Goal: Task Accomplishment & Management: Complete application form

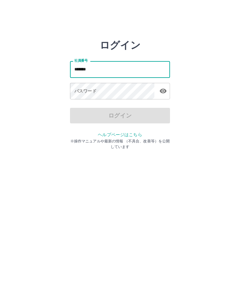
type input "*******"
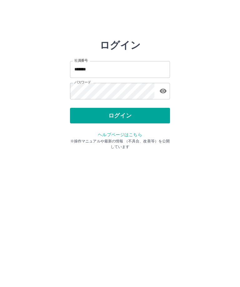
click at [129, 112] on button "ログイン" at bounding box center [120, 116] width 100 height 16
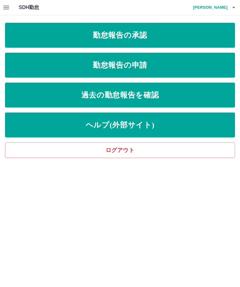
click at [144, 62] on link "勤怠報告の申請" at bounding box center [120, 65] width 230 height 25
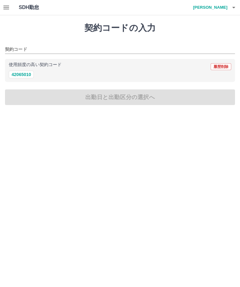
click at [29, 73] on button "42065010" at bounding box center [21, 74] width 25 height 7
type input "********"
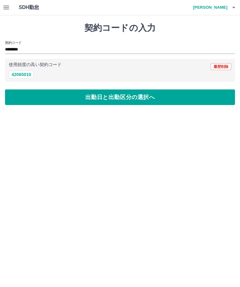
click at [127, 94] on button "出勤日と出勤区分の選択へ" at bounding box center [120, 98] width 230 height 16
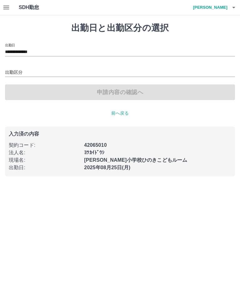
click at [34, 66] on div "出勤区分" at bounding box center [120, 70] width 230 height 13
click at [31, 66] on div "出勤区分" at bounding box center [120, 70] width 230 height 13
click at [22, 65] on div "出勤区分" at bounding box center [120, 70] width 230 height 13
click at [30, 69] on input "出勤区分" at bounding box center [120, 73] width 230 height 8
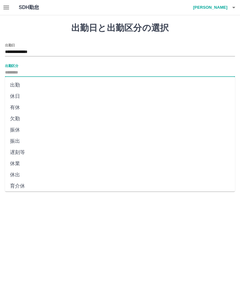
click at [16, 82] on li "出勤" at bounding box center [120, 85] width 230 height 11
type input "**"
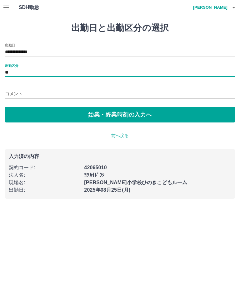
click at [51, 91] on input "コメント" at bounding box center [120, 94] width 230 height 9
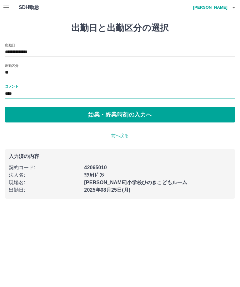
type input "****"
click at [132, 111] on button "始業・終業時刻の入力へ" at bounding box center [120, 115] width 230 height 16
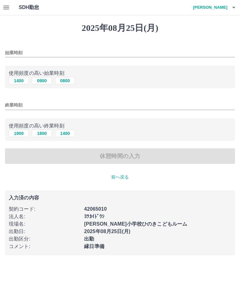
click at [39, 46] on div "始業時刻" at bounding box center [120, 50] width 230 height 15
click at [34, 45] on div "始業時刻" at bounding box center [120, 50] width 230 height 15
click at [37, 53] on input "始業時刻" at bounding box center [120, 52] width 230 height 9
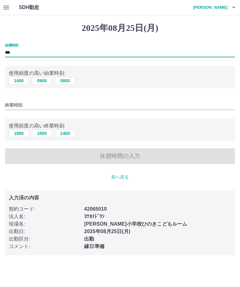
type input "***"
click at [86, 102] on input "終業時刻" at bounding box center [120, 105] width 230 height 9
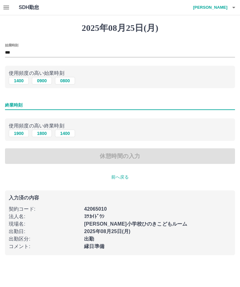
type input "*"
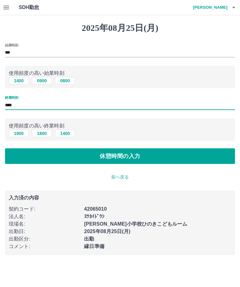
click at [38, 131] on button "1800" at bounding box center [42, 133] width 20 height 7
click at [23, 99] on div "終業時刻 ****" at bounding box center [120, 103] width 230 height 15
click at [19, 101] on input "****" at bounding box center [120, 105] width 230 height 9
click at [20, 101] on input "****" at bounding box center [120, 105] width 230 height 9
click at [21, 103] on input "****" at bounding box center [120, 105] width 230 height 9
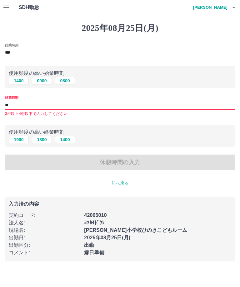
type input "*"
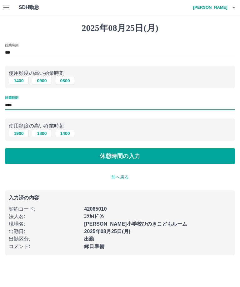
type input "****"
click at [125, 159] on button "休憩時間の入力" at bounding box center [120, 156] width 230 height 16
type input "****"
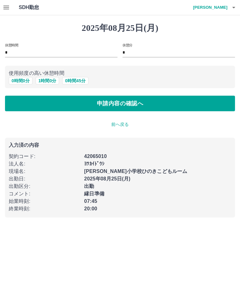
click at [45, 78] on button "1 時間 0 分" at bounding box center [48, 80] width 24 height 7
type input "*"
click at [128, 102] on button "申請内容の確認へ" at bounding box center [120, 104] width 230 height 16
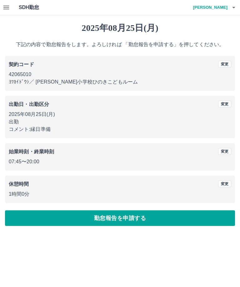
click at [135, 214] on button "勤怠報告を申請する" at bounding box center [120, 219] width 230 height 16
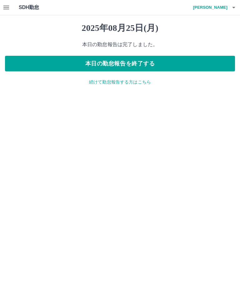
click at [152, 63] on button "本日の勤怠報告を終了する" at bounding box center [120, 64] width 230 height 16
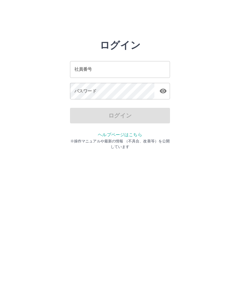
click at [120, 71] on input "社員番号" at bounding box center [120, 69] width 100 height 17
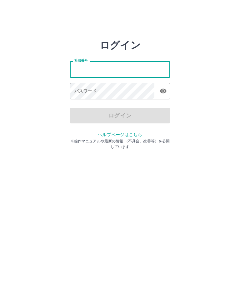
type input "*******"
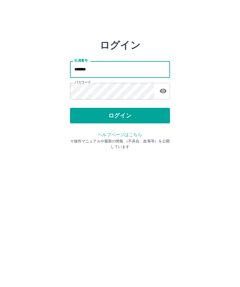
click at [128, 113] on button "ログイン" at bounding box center [120, 116] width 100 height 16
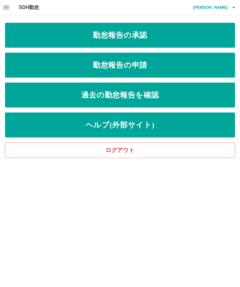
click at [140, 33] on link "勤怠報告の承認" at bounding box center [120, 35] width 230 height 25
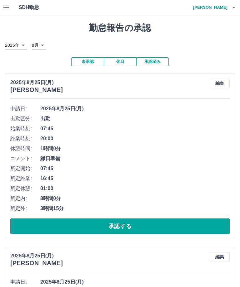
click at [130, 227] on button "承認する" at bounding box center [119, 227] width 219 height 16
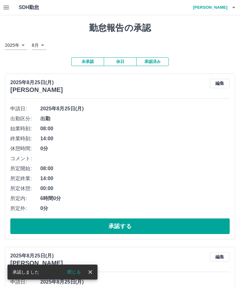
click at [136, 219] on button "承認する" at bounding box center [119, 227] width 219 height 16
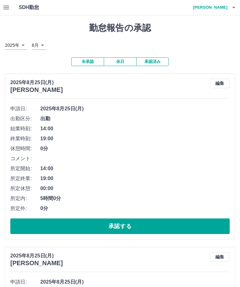
click at [128, 227] on button "承認する" at bounding box center [119, 227] width 219 height 16
click at [128, 225] on button "承認する" at bounding box center [119, 227] width 219 height 16
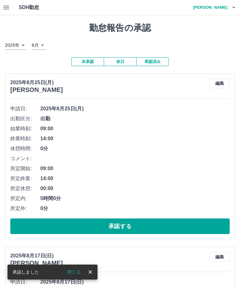
click at [128, 221] on button "承認する" at bounding box center [119, 227] width 219 height 16
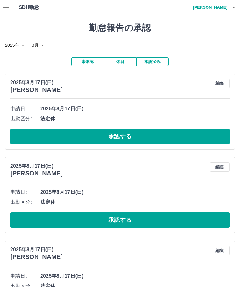
click at [125, 134] on button "承認する" at bounding box center [119, 137] width 219 height 16
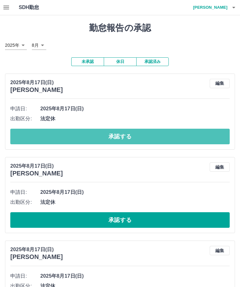
click at [124, 132] on button "承認する" at bounding box center [119, 137] width 219 height 16
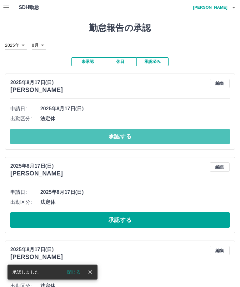
click at [133, 134] on button "承認する" at bounding box center [119, 137] width 219 height 16
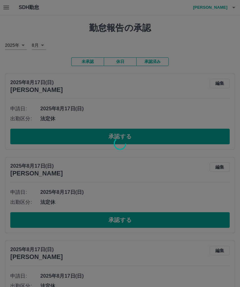
click at [51, 285] on div at bounding box center [120, 143] width 240 height 287
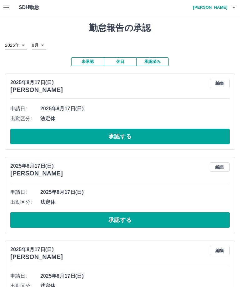
click at [51, 285] on span "法定休" at bounding box center [134, 286] width 189 height 7
click at [52, 285] on span "法定休" at bounding box center [134, 286] width 189 height 7
click at [134, 135] on button "承認する" at bounding box center [119, 137] width 219 height 16
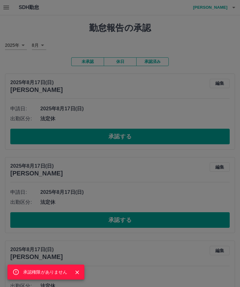
click at [79, 272] on icon "Close" at bounding box center [77, 273] width 6 height 6
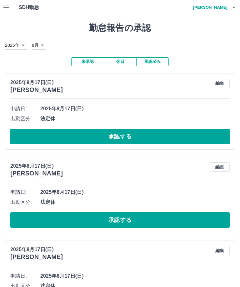
click at [129, 130] on button "承認する" at bounding box center [119, 137] width 219 height 16
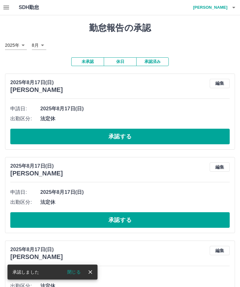
click at [131, 134] on button "承認する" at bounding box center [119, 137] width 219 height 16
click at [138, 135] on button "承認する" at bounding box center [119, 137] width 219 height 16
click at [139, 132] on button "承認する" at bounding box center [119, 137] width 219 height 16
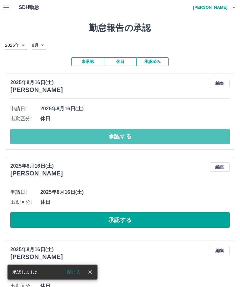
click at [130, 135] on button "承認する" at bounding box center [119, 137] width 219 height 16
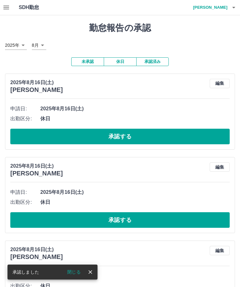
click at [132, 132] on button "承認する" at bounding box center [119, 137] width 219 height 16
click at [133, 132] on button "承認する" at bounding box center [119, 137] width 219 height 16
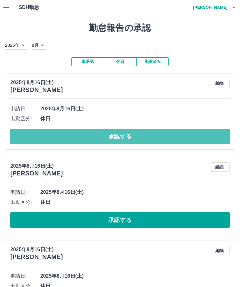
click at [134, 139] on button "承認する" at bounding box center [119, 137] width 219 height 16
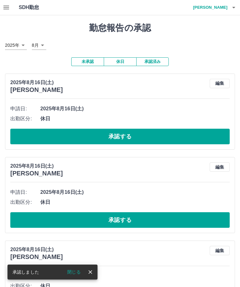
click at [142, 133] on button "承認する" at bounding box center [119, 137] width 219 height 16
click at [135, 134] on button "承認する" at bounding box center [119, 137] width 219 height 16
click at [142, 131] on button "承認する" at bounding box center [119, 137] width 219 height 16
click at [135, 135] on button "承認する" at bounding box center [119, 137] width 219 height 16
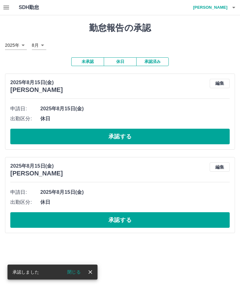
click at [136, 131] on button "承認する" at bounding box center [119, 137] width 219 height 16
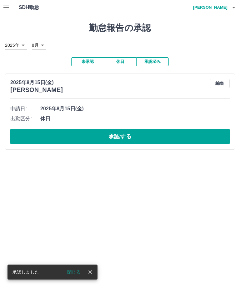
click at [132, 132] on button "承認する" at bounding box center [119, 137] width 219 height 16
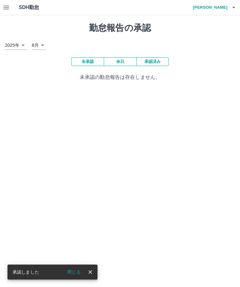
click at [93, 267] on div "承認しました 閉じる" at bounding box center [52, 272] width 90 height 15
click at [92, 275] on icon "close" at bounding box center [90, 272] width 6 height 6
